Goal: Task Accomplishment & Management: Manage account settings

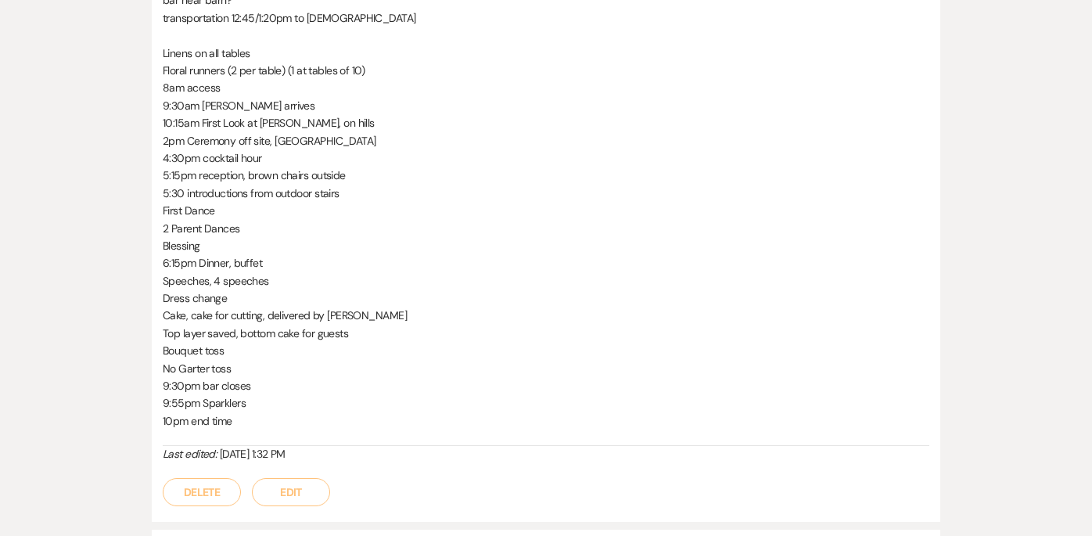
scroll to position [716, 0]
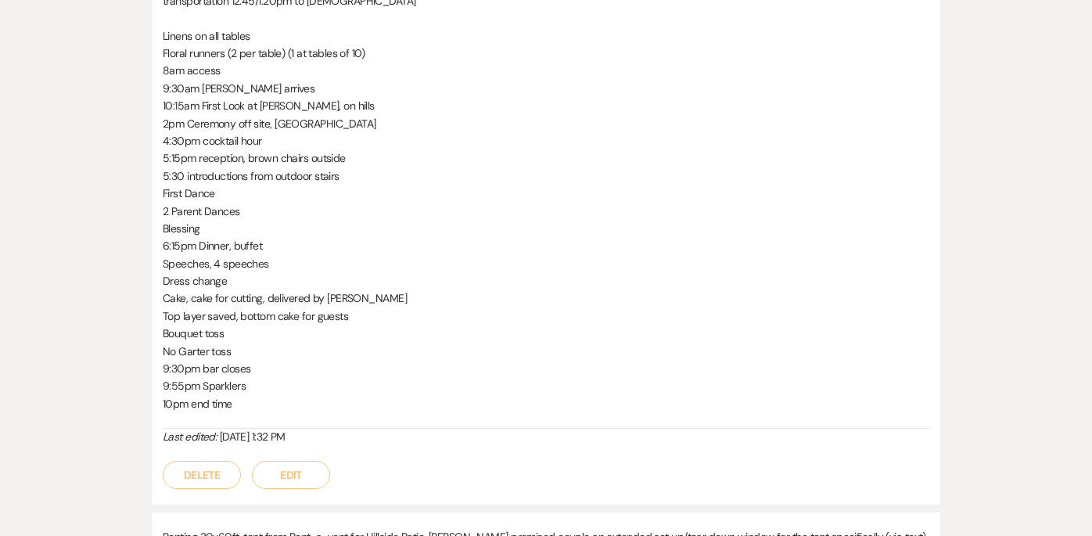
click at [264, 246] on p "6:15pm Dinner, buffet" at bounding box center [546, 245] width 766 height 17
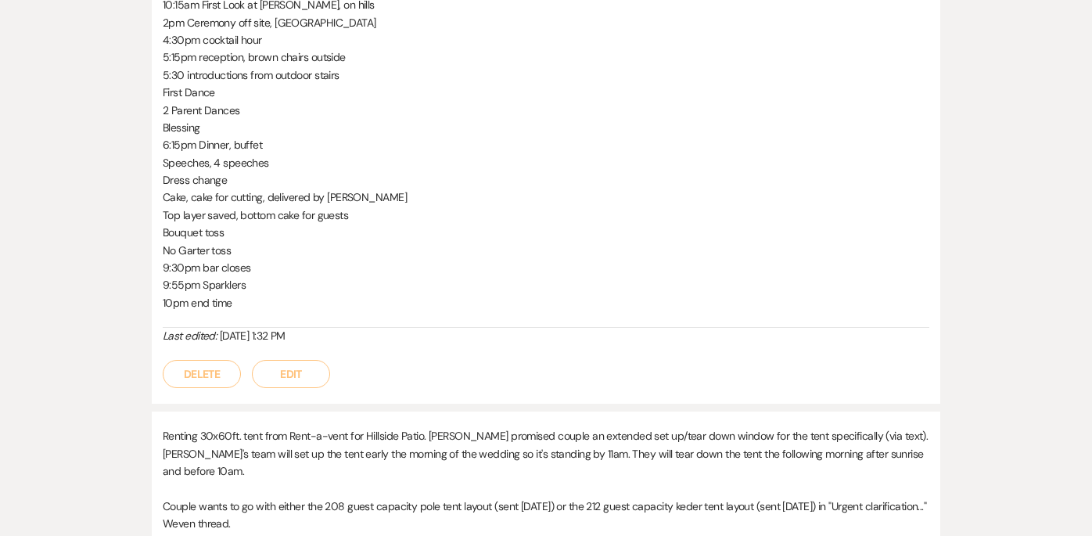
scroll to position [696, 0]
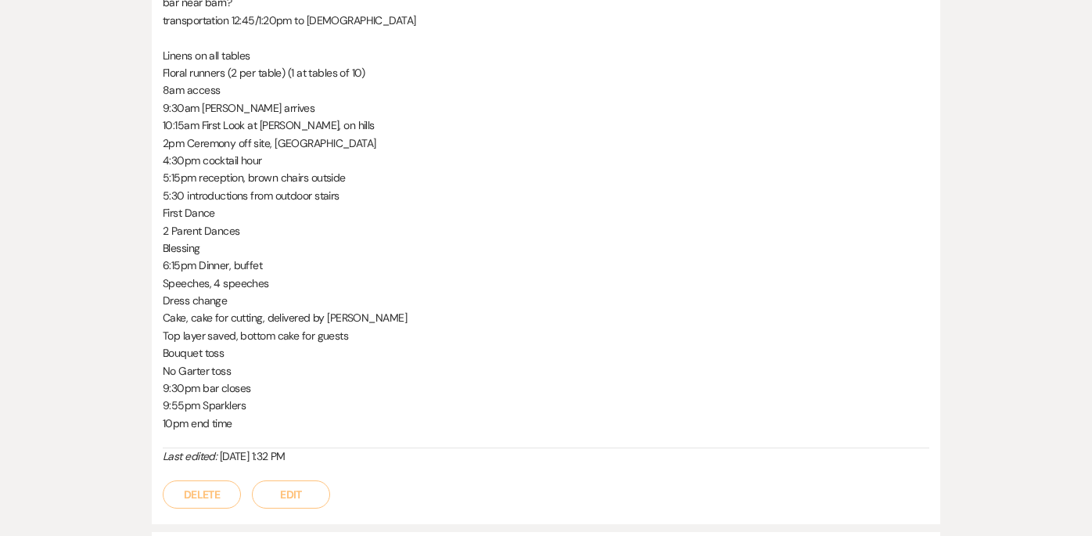
click at [303, 496] on button "Edit" at bounding box center [291, 494] width 78 height 28
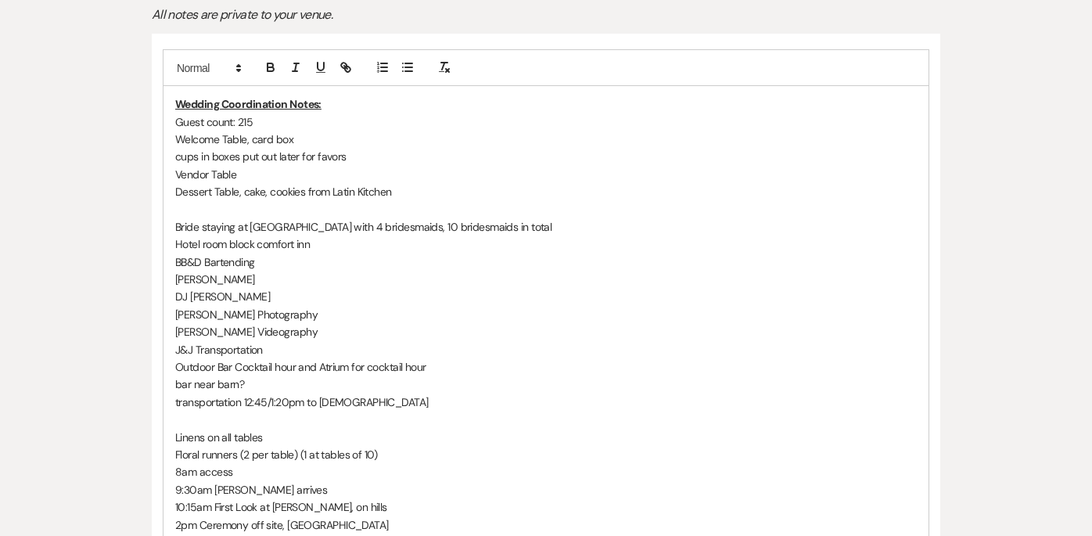
scroll to position [381, 0]
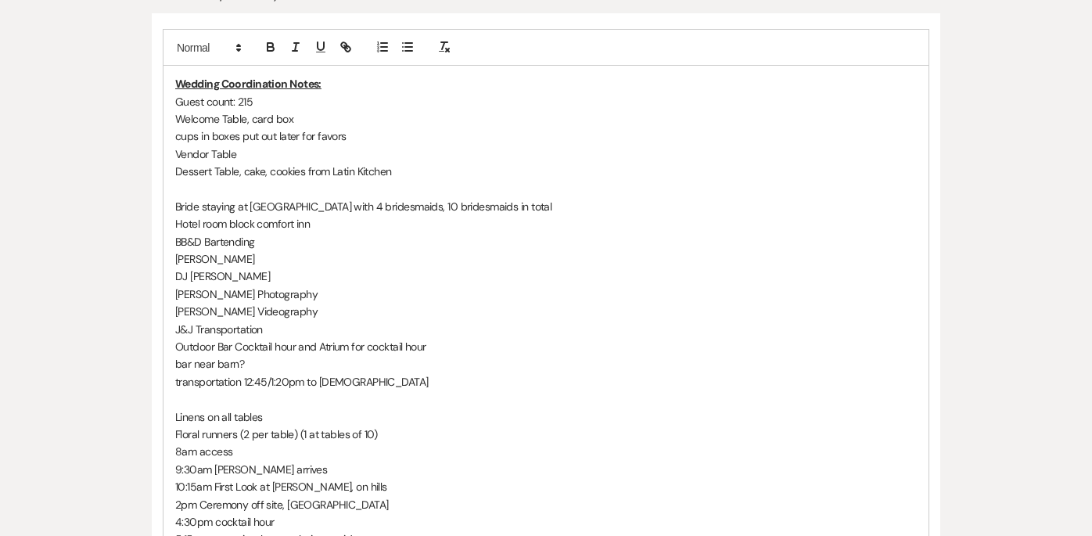
click at [358, 123] on p "Welcome Table, card box" at bounding box center [545, 118] width 741 height 17
click at [369, 142] on p "cups in boxes put out later for favors" at bounding box center [545, 135] width 741 height 17
click at [183, 138] on p "cups in boxes put out later for favors" at bounding box center [545, 135] width 741 height 17
click at [351, 138] on p "Cups in boxes put out later for favors" at bounding box center [545, 135] width 741 height 17
click at [397, 168] on p "Dessert Table, cake, cookies from Latin Kitchen" at bounding box center [545, 171] width 741 height 17
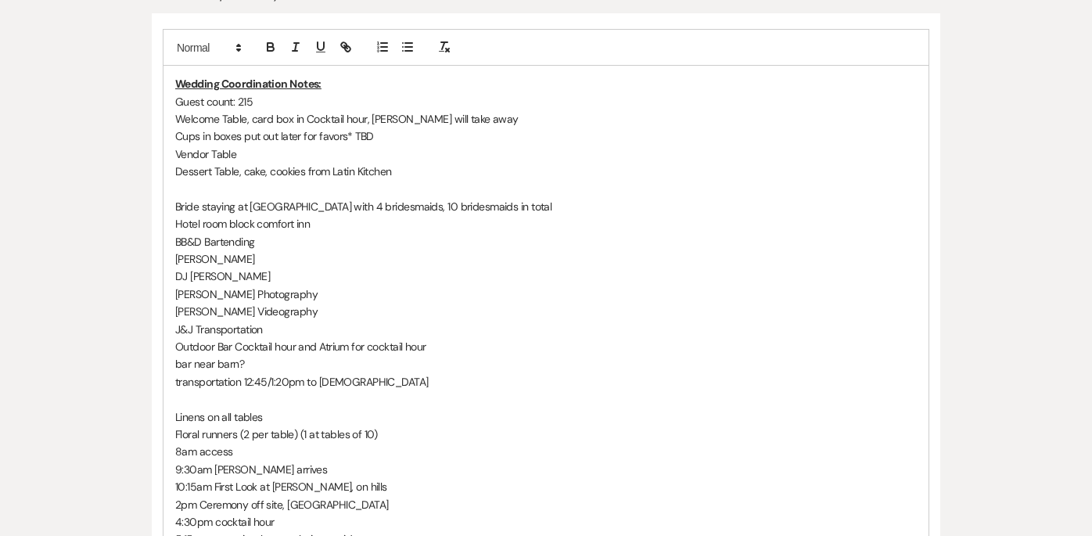
click at [357, 156] on p "Vendor Table" at bounding box center [545, 153] width 741 height 17
click at [275, 154] on p "Vendor Table, one of tables in Atrium" at bounding box center [545, 153] width 741 height 17
click at [273, 154] on p "Vendor Table, one of tables in Atrium" at bounding box center [545, 153] width 741 height 17
click at [374, 190] on p at bounding box center [545, 189] width 741 height 17
click at [398, 169] on p "Dessert Table, cake, cookies from Latin Kitchen" at bounding box center [545, 171] width 741 height 17
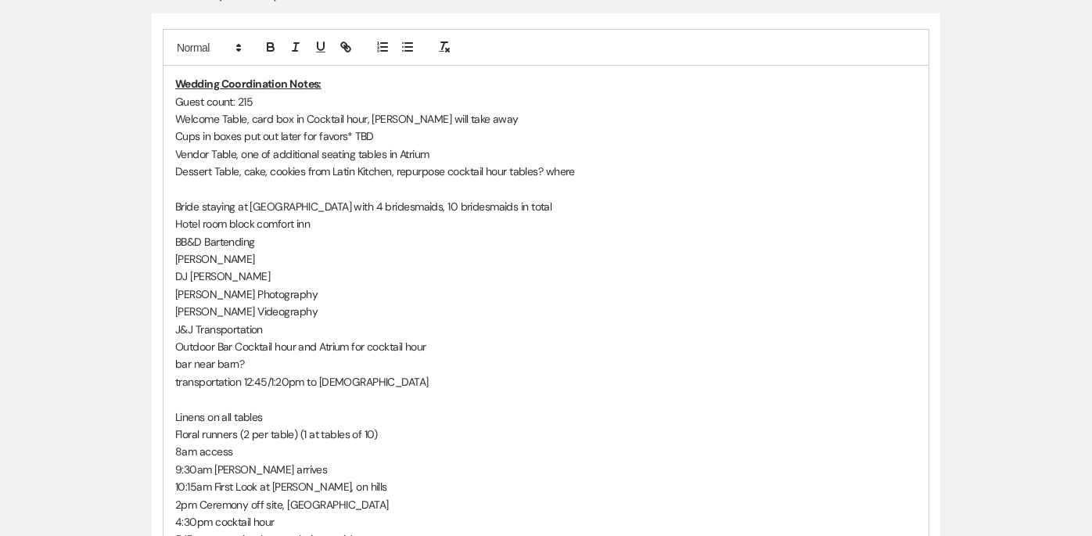
click at [491, 206] on p "Bride staying at [GEOGRAPHIC_DATA] with 4 bridesmaids, 10 bridesmaids in total" at bounding box center [545, 206] width 741 height 17
click at [504, 231] on p "Hotel room block comfort inn" at bounding box center [545, 223] width 741 height 17
click at [493, 120] on p "Welcome Table, card box in Cocktail hour, [PERSON_NAME] will take away" at bounding box center [545, 118] width 741 height 17
click at [401, 141] on p "Cups in boxes put out later for favors* TBD" at bounding box center [545, 135] width 741 height 17
click at [355, 135] on p "Cups in boxes put out later for favors* TBD" at bounding box center [545, 135] width 741 height 17
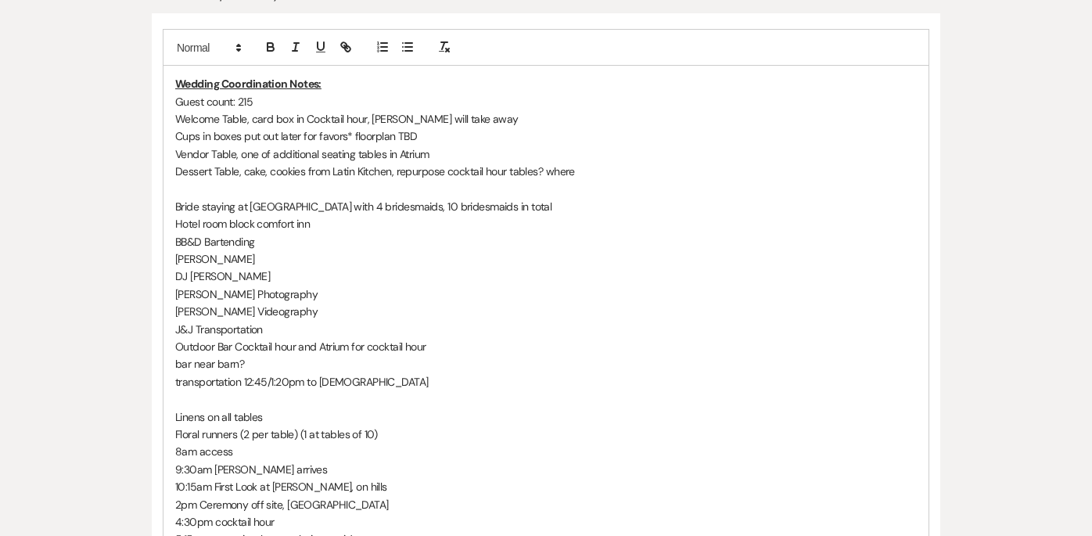
click at [373, 135] on p "Cups in boxes put out later for favors* floorplan TBD" at bounding box center [545, 135] width 741 height 17
click at [377, 411] on p "Linens on all tables" at bounding box center [545, 416] width 741 height 17
